Goal: Task Accomplishment & Management: Manage account settings

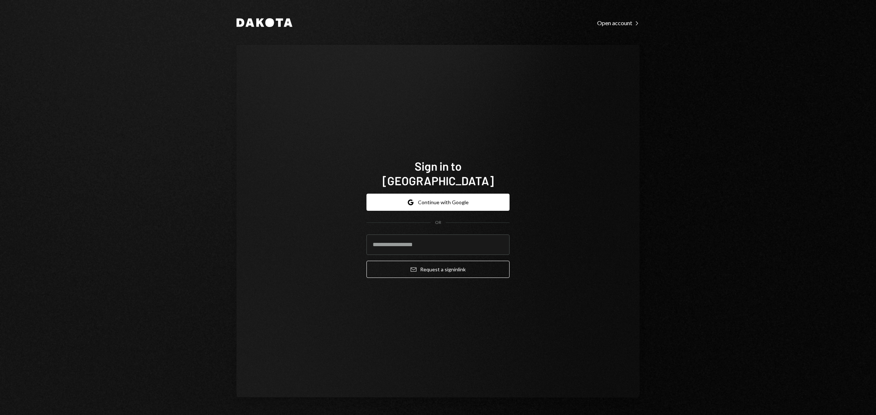
click at [680, 243] on div "Dakota Open account Right Caret Sign in to [GEOGRAPHIC_DATA] Google Continue wi…" at bounding box center [438, 207] width 876 height 415
click at [479, 195] on button "Google Continue with Google" at bounding box center [438, 202] width 143 height 17
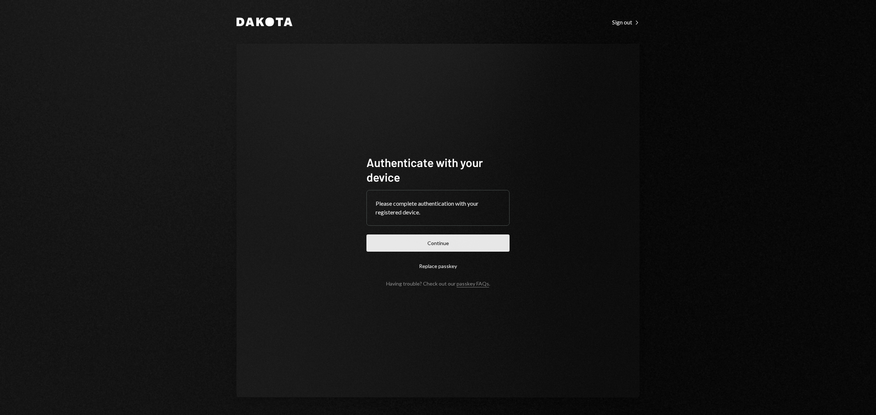
click at [441, 248] on button "Continue" at bounding box center [438, 243] width 143 height 17
drag, startPoint x: 0, startPoint y: 0, endPoint x: 436, endPoint y: 242, distance: 498.1
click at [436, 242] on button "Continue" at bounding box center [438, 243] width 143 height 17
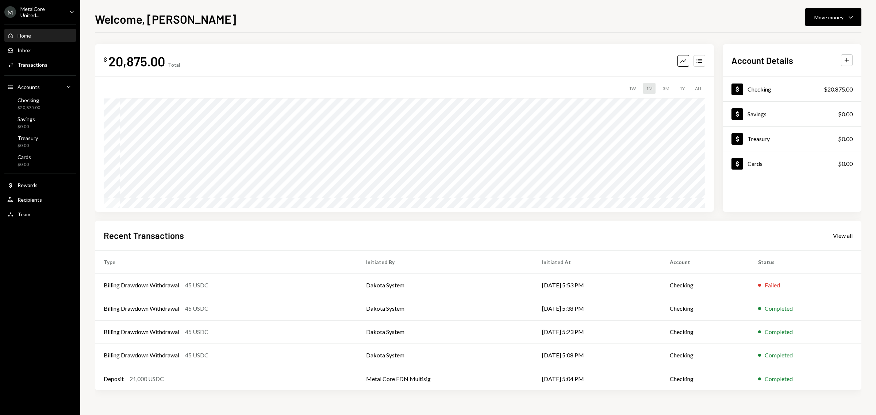
click at [62, 14] on div "MetalCore United..." at bounding box center [41, 12] width 43 height 12
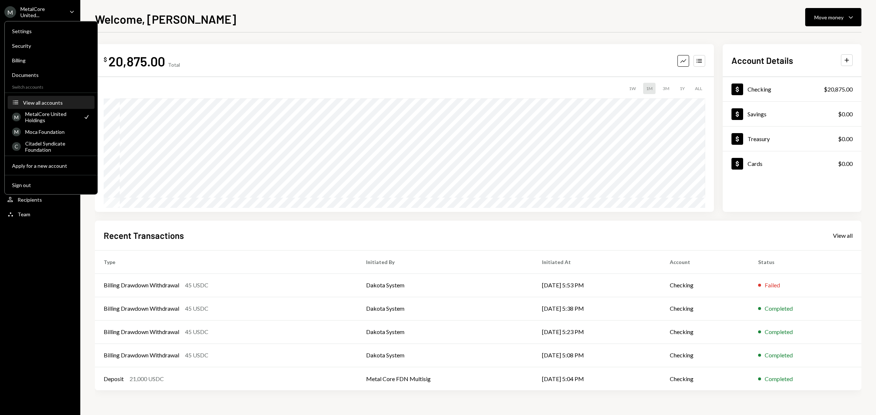
click at [48, 102] on div "View all accounts" at bounding box center [56, 102] width 67 height 6
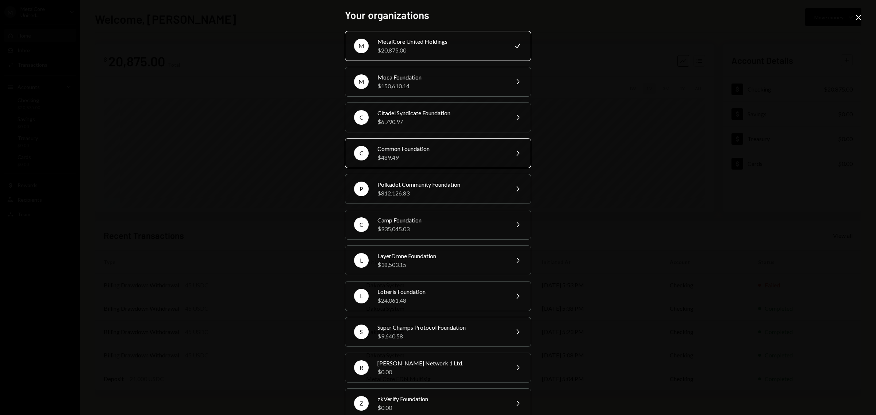
click at [420, 148] on div "Common Foundation" at bounding box center [440, 149] width 127 height 9
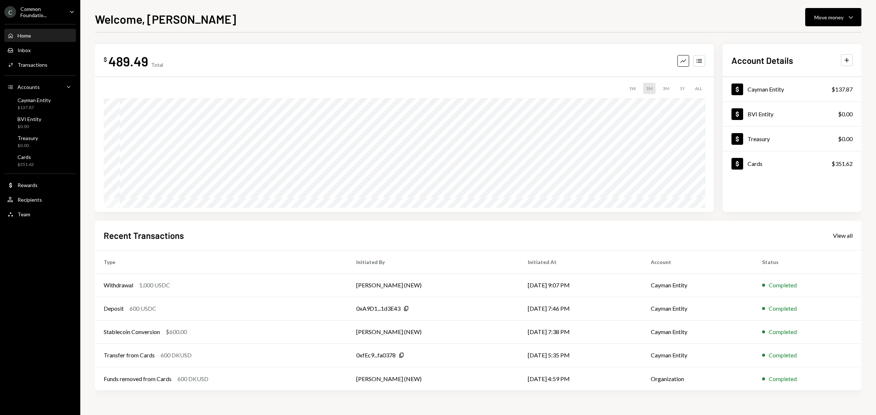
click at [66, 10] on div "C Common Foundatio... Caret Down" at bounding box center [40, 12] width 80 height 12
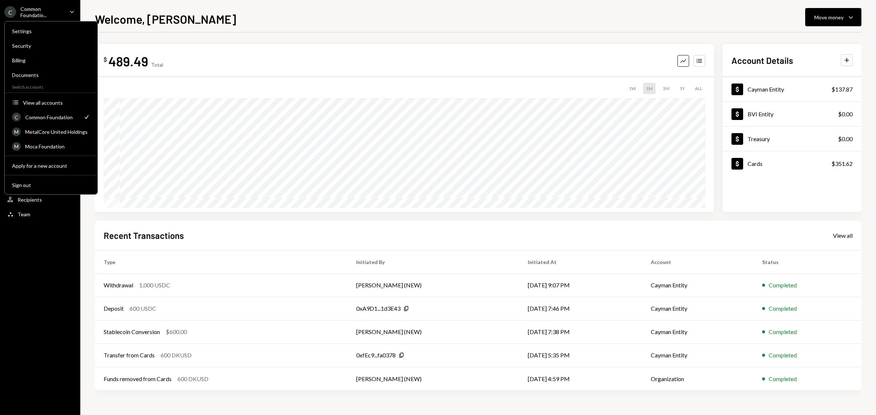
click at [64, 258] on div "C Common Foundatio... Caret Down Home Home Inbox Inbox Activities Transactions …" at bounding box center [40, 207] width 80 height 415
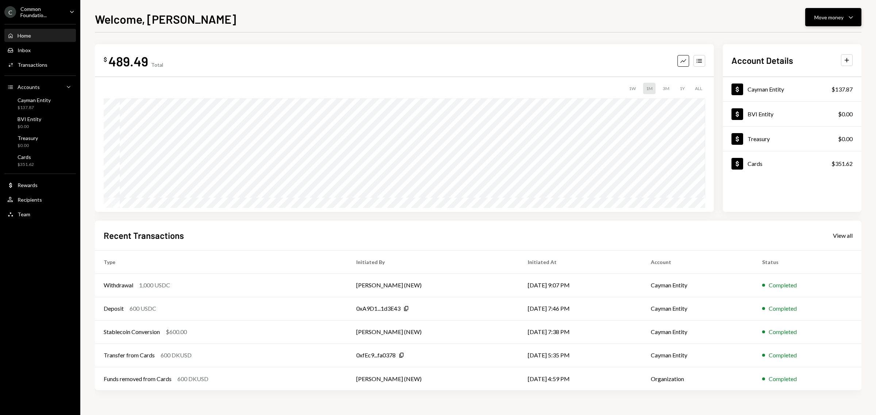
click at [833, 18] on div "Move money" at bounding box center [828, 18] width 29 height 8
click at [811, 45] on div "Withdraw Send" at bounding box center [822, 39] width 73 height 16
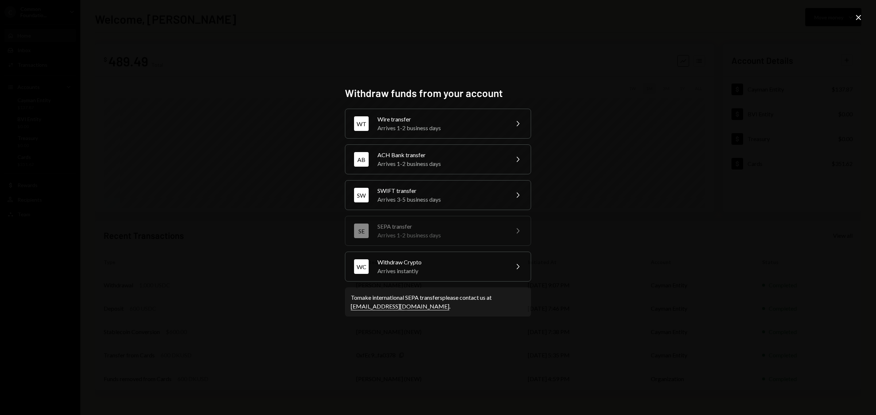
click at [438, 226] on div "SEPA transfer" at bounding box center [440, 226] width 127 height 9
click at [857, 19] on icon at bounding box center [858, 17] width 5 height 5
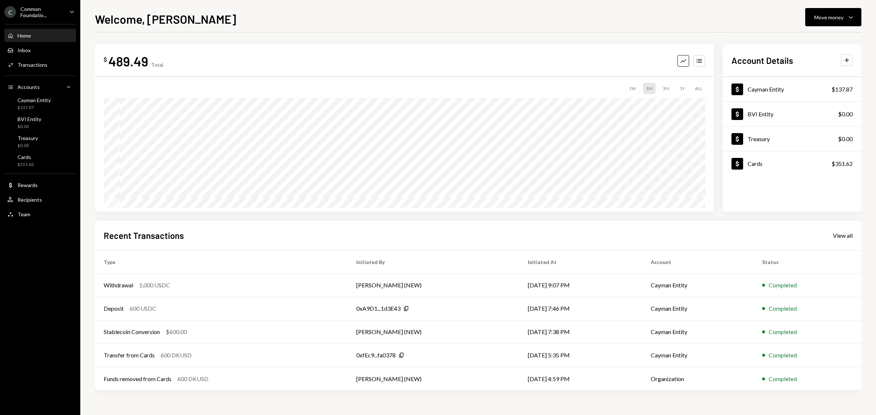
click at [30, 8] on div "Common Foundatio..." at bounding box center [41, 12] width 43 height 12
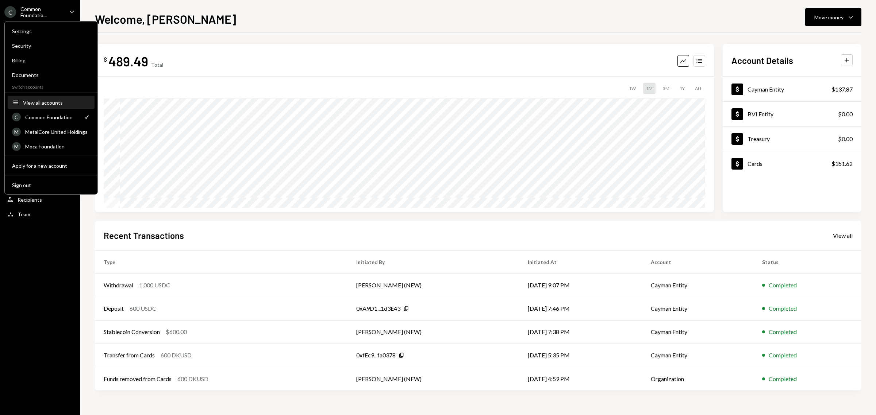
click at [47, 103] on div "View all accounts" at bounding box center [56, 102] width 67 height 6
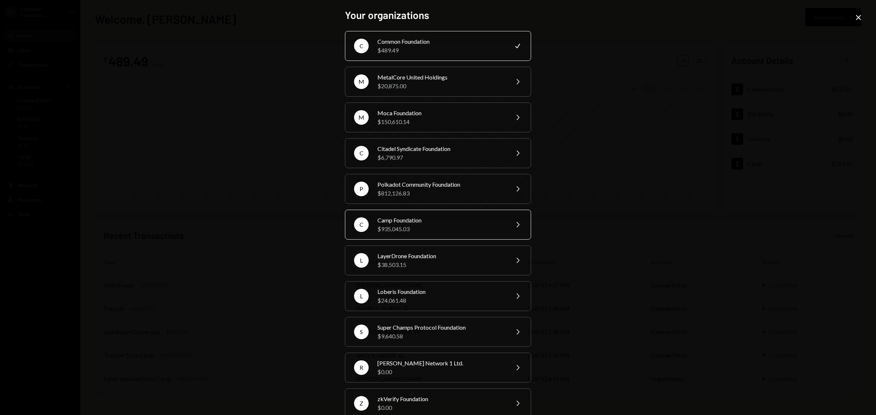
click at [409, 225] on div "Camp Foundation" at bounding box center [440, 220] width 127 height 9
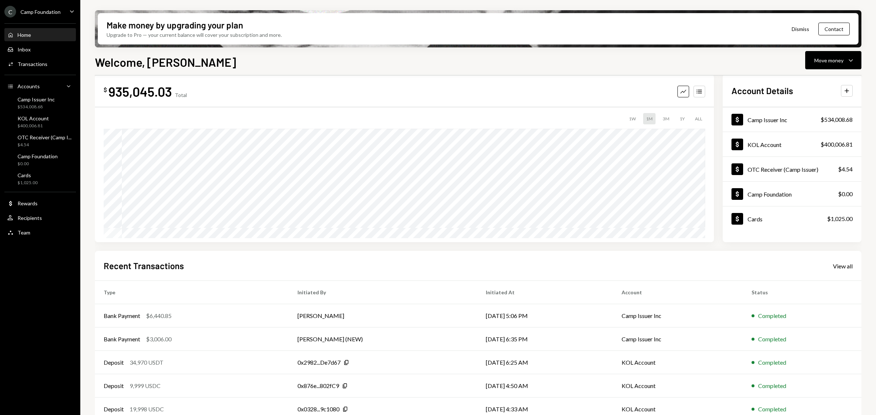
scroll to position [24, 0]
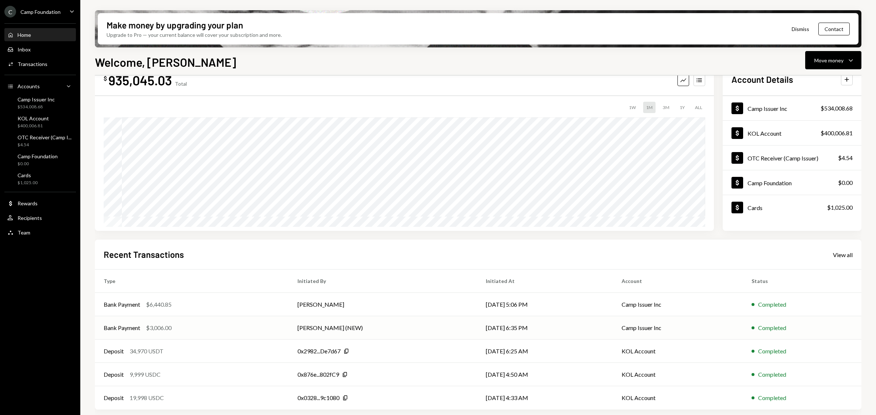
click at [161, 324] on div "$3,006.00" at bounding box center [159, 328] width 26 height 9
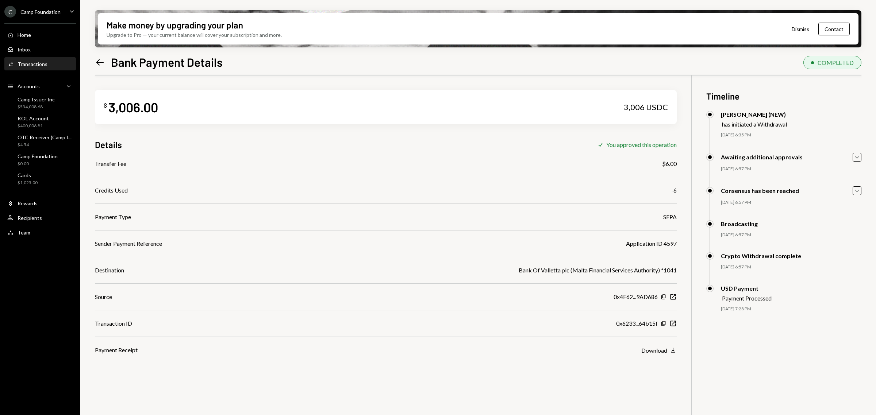
scroll to position [46, 0]
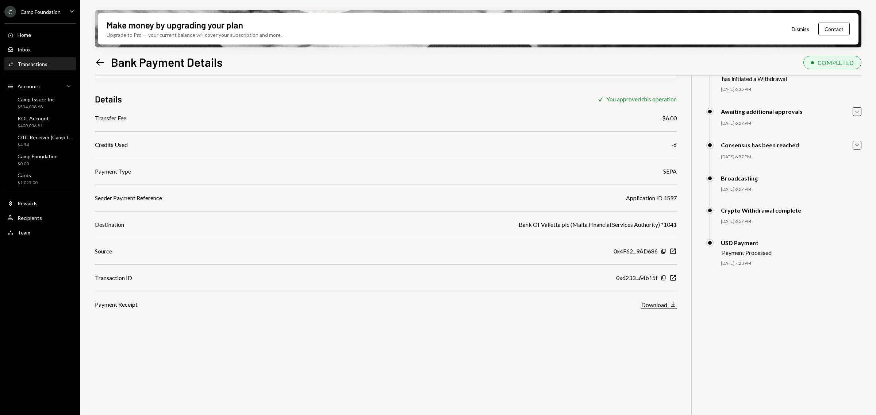
click at [673, 306] on icon "Download" at bounding box center [672, 304] width 7 height 7
